Goal: Navigation & Orientation: Find specific page/section

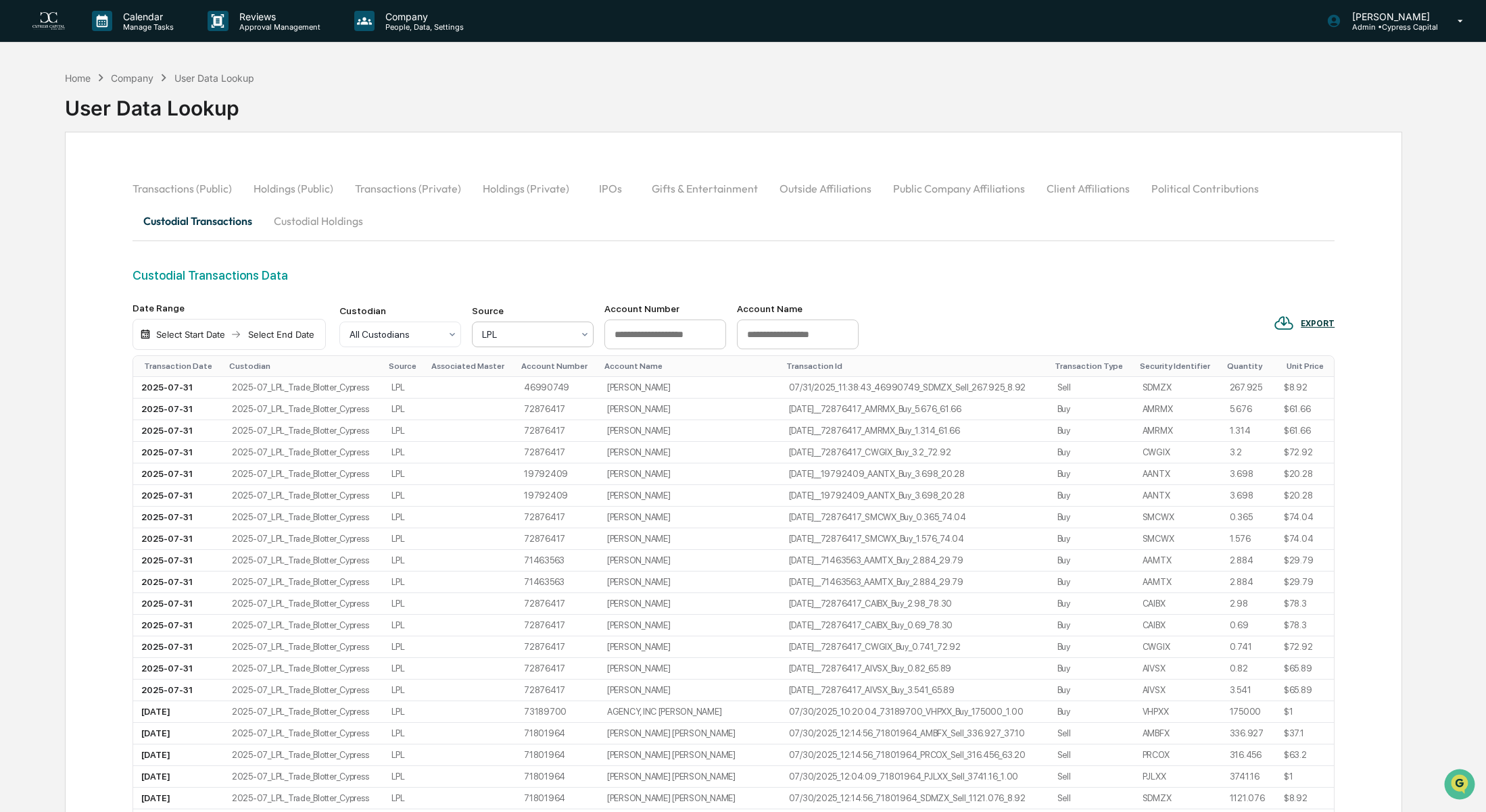
click at [50, 26] on img at bounding box center [49, 22] width 33 height 19
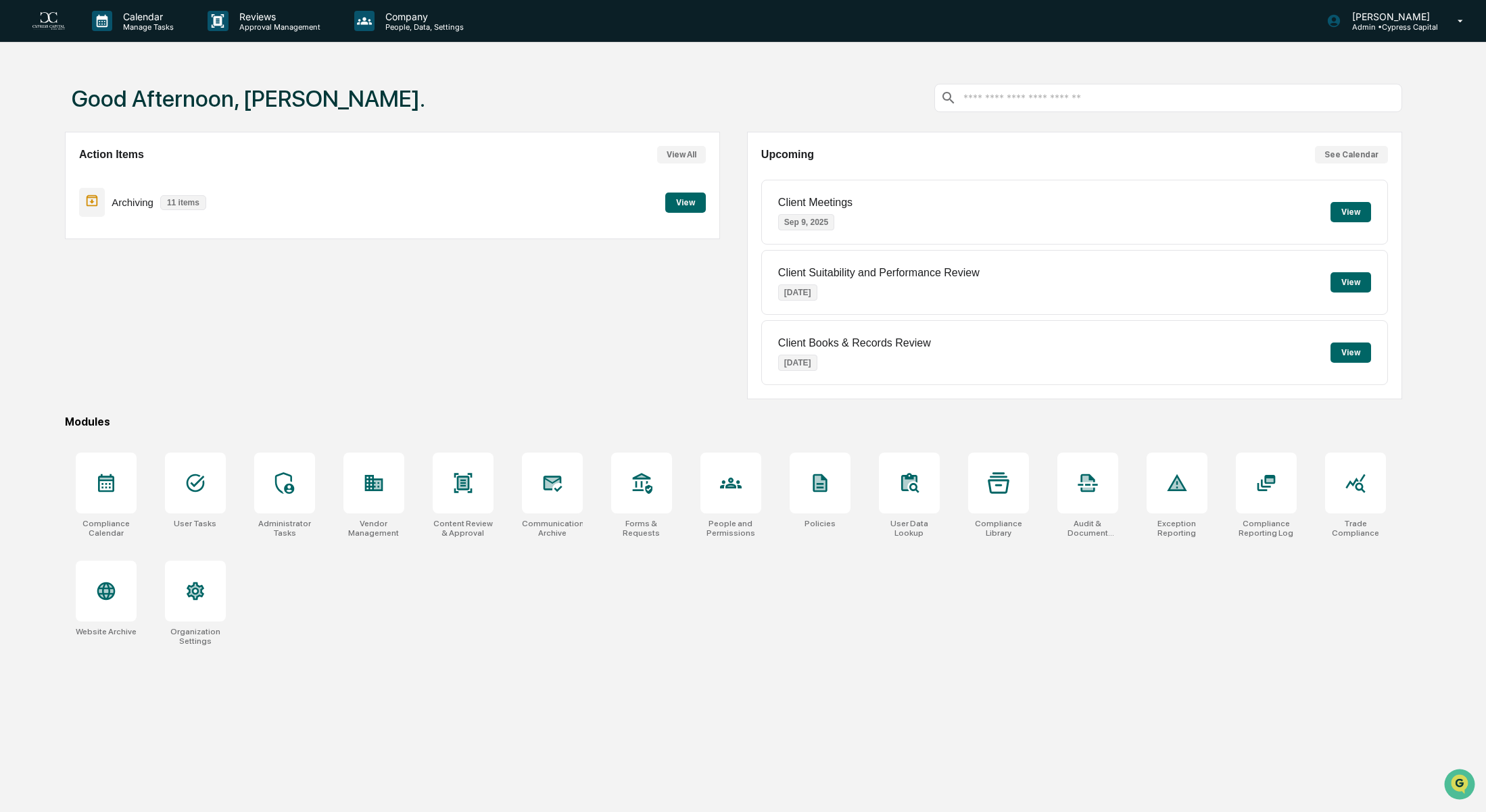
click at [470, 365] on div "Action Items View All Archiving 11 items View" at bounding box center [393, 265] width 655 height 268
click at [444, 480] on div at bounding box center [463, 483] width 61 height 60
click at [605, 351] on div "Action Items View All Archiving 11 items View" at bounding box center [393, 265] width 655 height 268
click at [194, 301] on div "Action Items View All Archiving 11 items View" at bounding box center [393, 265] width 655 height 268
click at [452, 317] on div "Action Items View All Archiving 11 items View" at bounding box center [393, 265] width 655 height 268
